Goal: Information Seeking & Learning: Learn about a topic

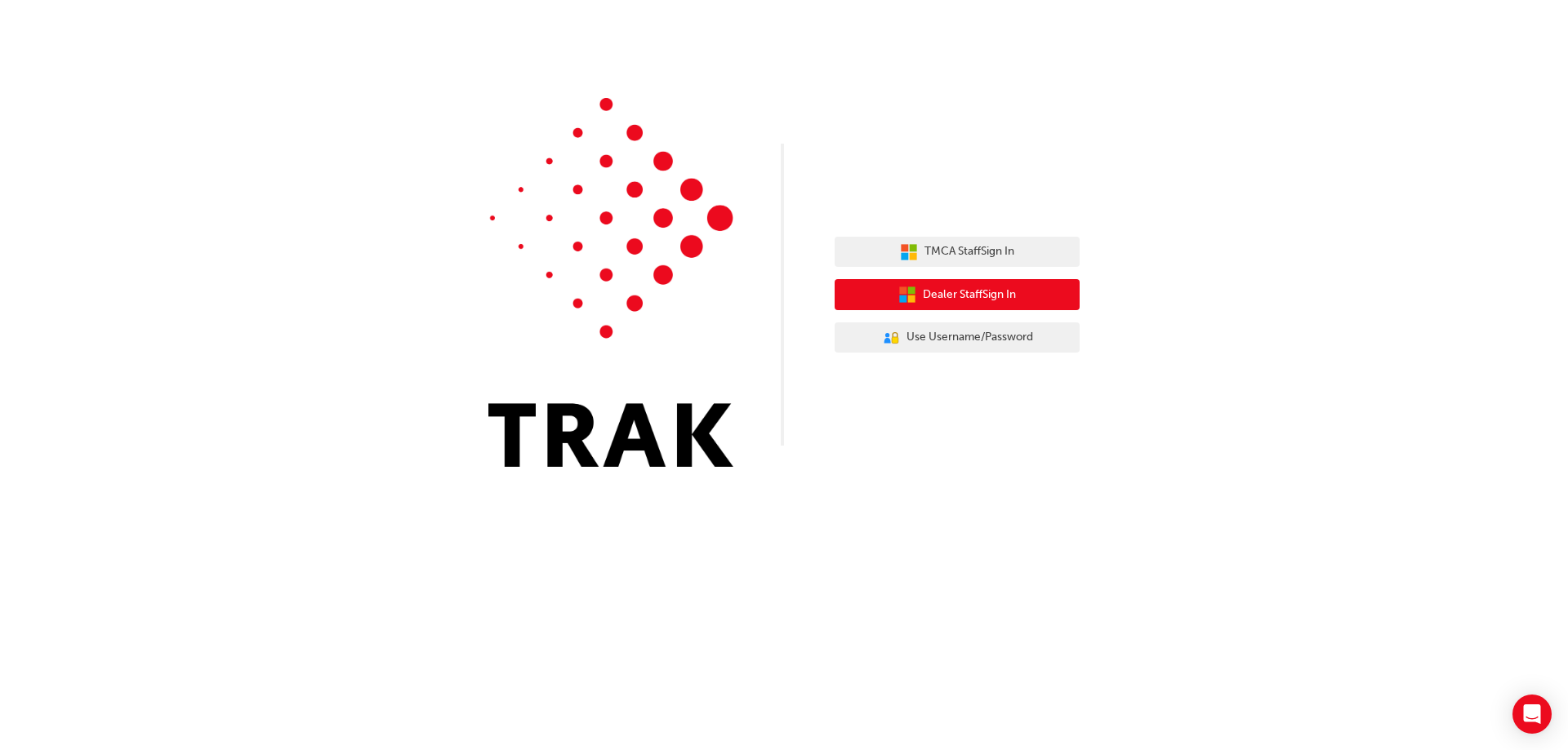
click at [991, 296] on span "Dealer Staff Sign In" at bounding box center [969, 295] width 93 height 19
